Goal: Navigation & Orientation: Find specific page/section

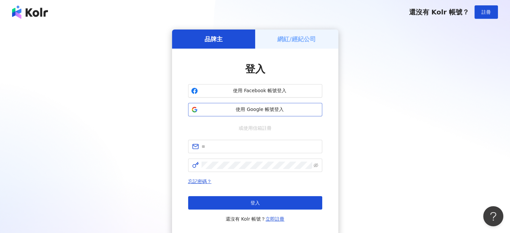
click at [251, 111] on span "使用 Google 帳號登入" at bounding box center [260, 109] width 119 height 7
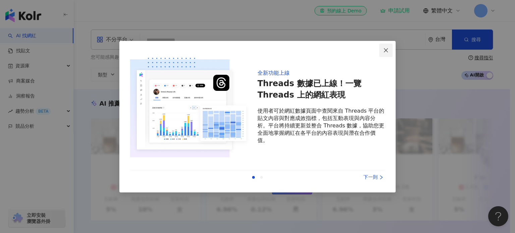
click at [383, 49] on span "Close" at bounding box center [385, 50] width 13 height 5
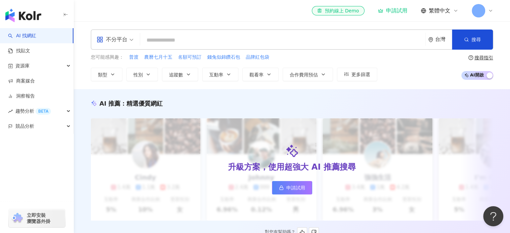
click at [268, 128] on div "升級方案，使用超強大 AI 推薦搜尋 申請試用" at bounding box center [292, 169] width 402 height 102
click at [30, 54] on link "找貼文" at bounding box center [19, 51] width 22 height 7
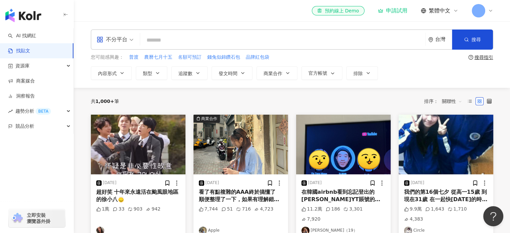
click at [173, 43] on input "search" at bounding box center [283, 40] width 280 height 14
type input "**"
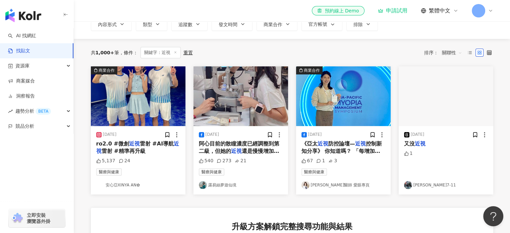
scroll to position [34, 0]
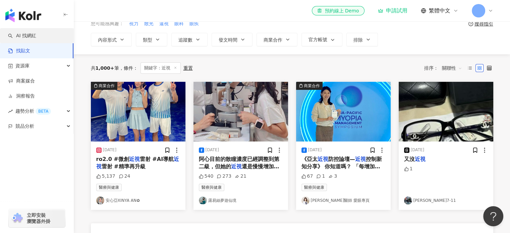
click at [29, 37] on link "AI 找網紅" at bounding box center [22, 36] width 28 height 7
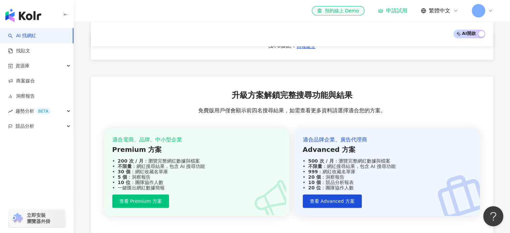
scroll to position [503, 0]
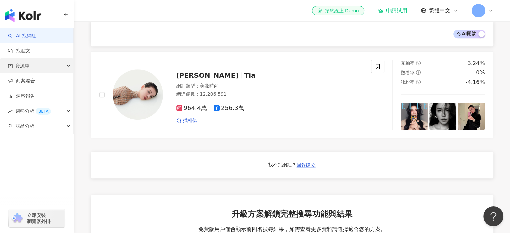
click at [28, 67] on span "資源庫" at bounding box center [22, 65] width 14 height 15
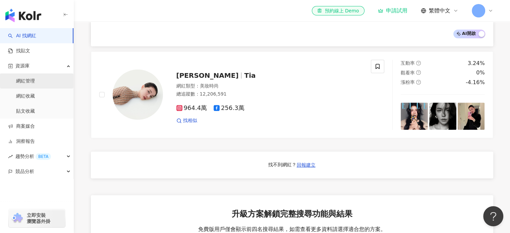
click at [35, 84] on link "網紅管理" at bounding box center [25, 81] width 19 height 7
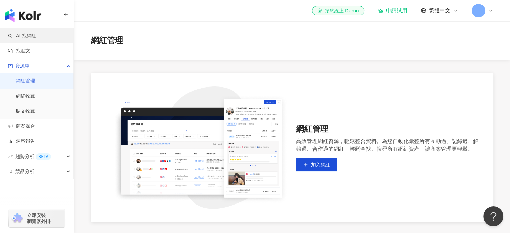
click at [36, 39] on link "AI 找網紅" at bounding box center [22, 36] width 28 height 7
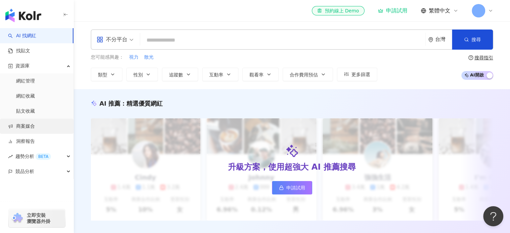
click at [35, 124] on link "商案媒合" at bounding box center [21, 126] width 27 height 7
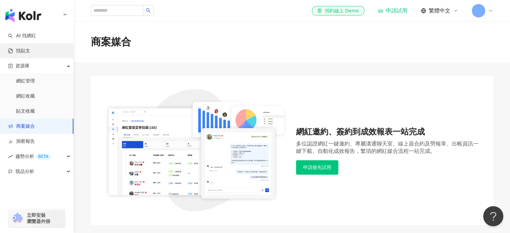
click at [30, 50] on link "找貼文" at bounding box center [19, 51] width 22 height 7
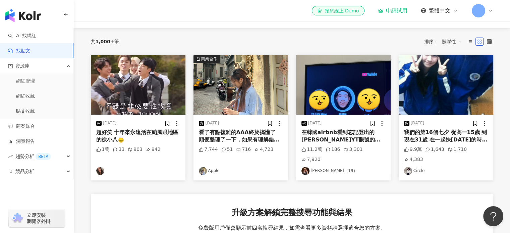
scroll to position [34, 0]
